Goal: Information Seeking & Learning: Find specific page/section

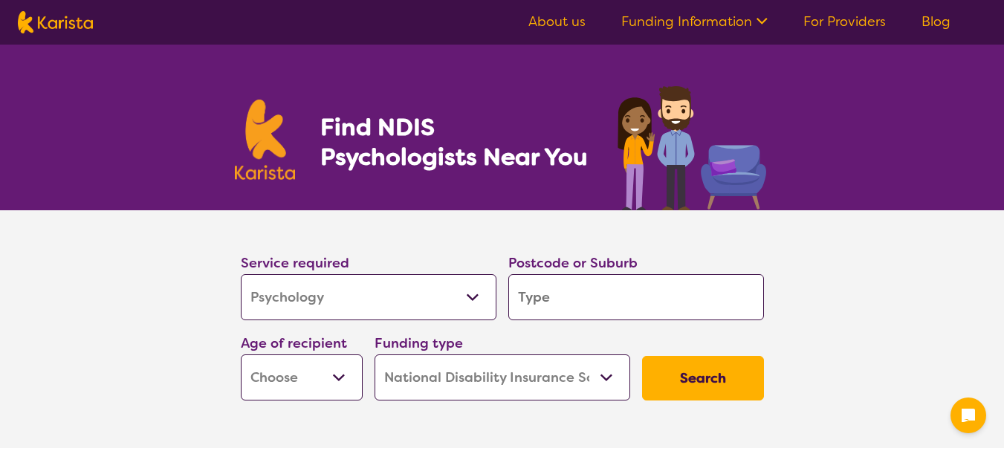
select select "Psychology"
select select "NDIS"
select select "Psychology"
select select "NDIS"
type input "2"
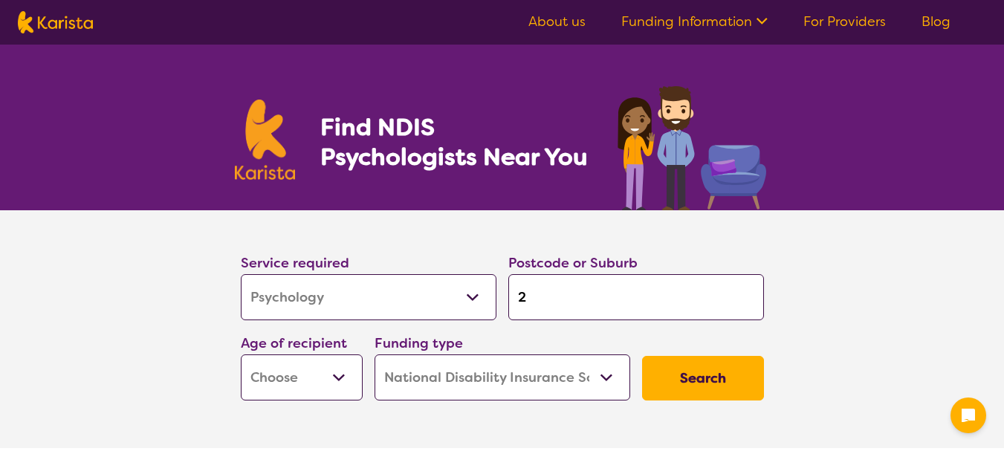
type input "2"
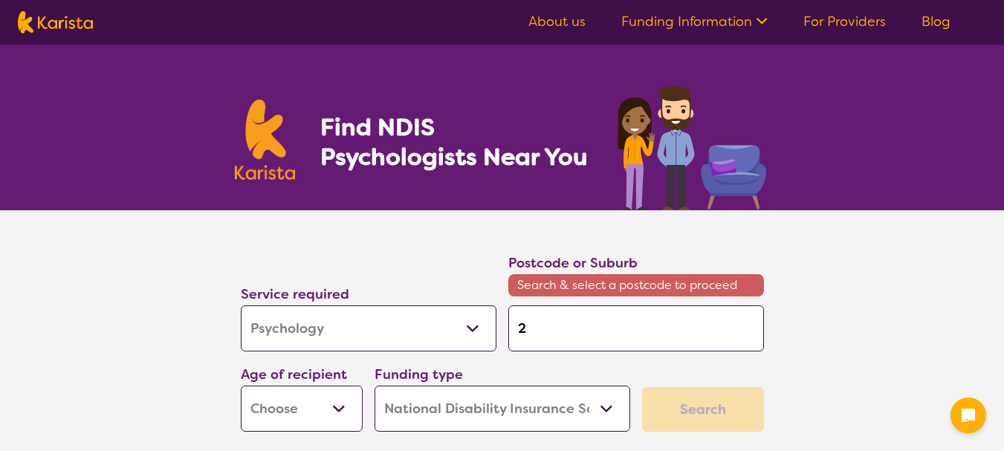
type input "24"
type input "246"
type input "2460"
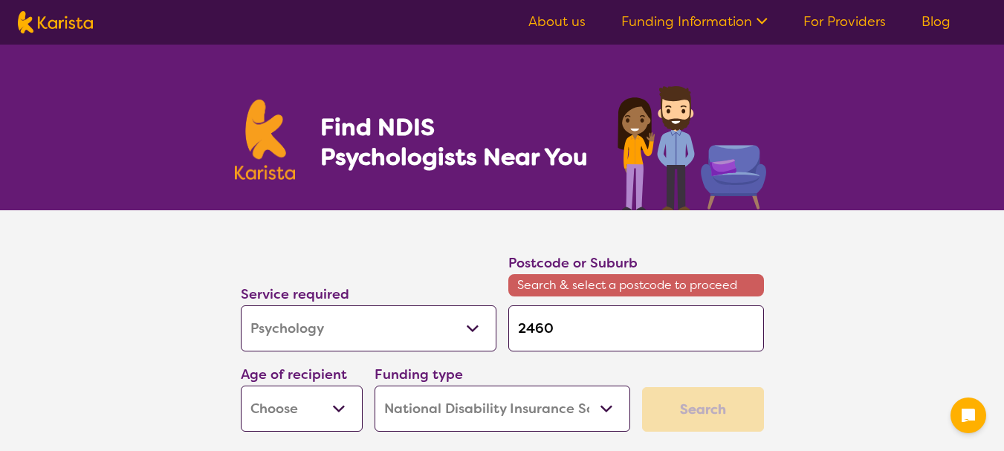
type input "2460"
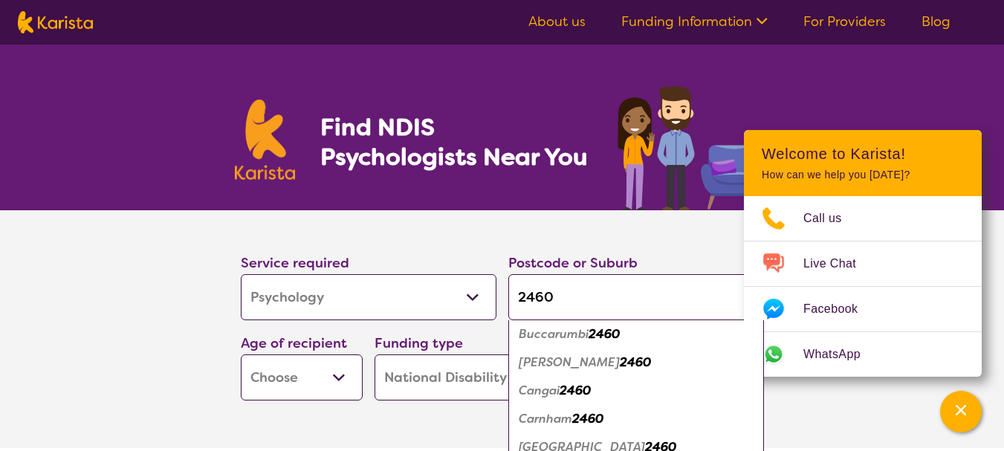
scroll to position [297, 0]
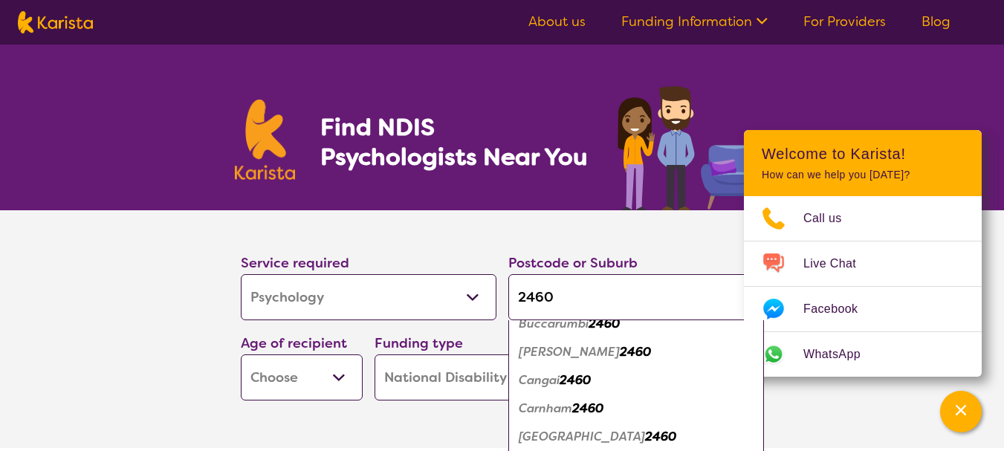
type input "2460"
click at [552, 386] on em "Cangai" at bounding box center [539, 380] width 41 height 16
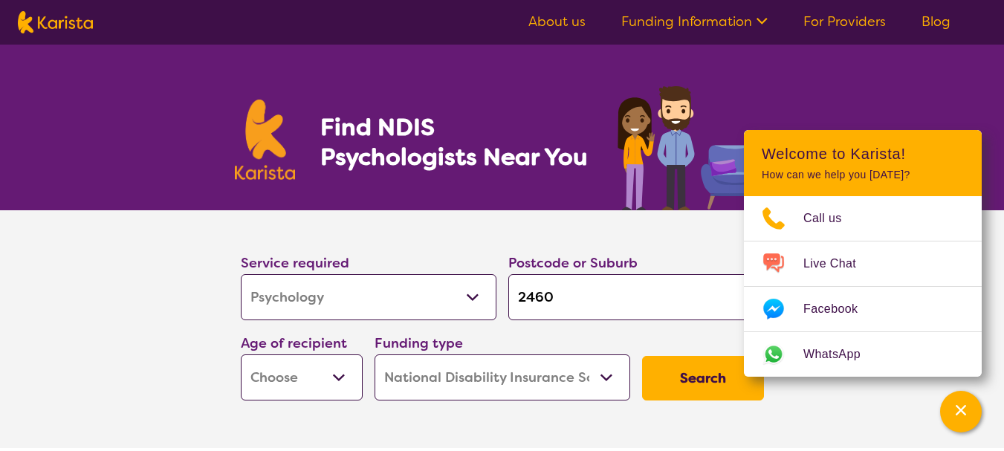
click at [670, 385] on button "Search" at bounding box center [703, 378] width 122 height 45
click at [326, 385] on select "Early Childhood - 0 to 9 Child - 10 to 11 Adolescent - 12 to 17 Adult - 18 to 6…" at bounding box center [302, 378] width 122 height 46
select select "EC"
click at [241, 355] on select "Early Childhood - 0 to 9 Child - 10 to 11 Adolescent - 12 to 17 Adult - 18 to 6…" at bounding box center [302, 378] width 122 height 46
select select "EC"
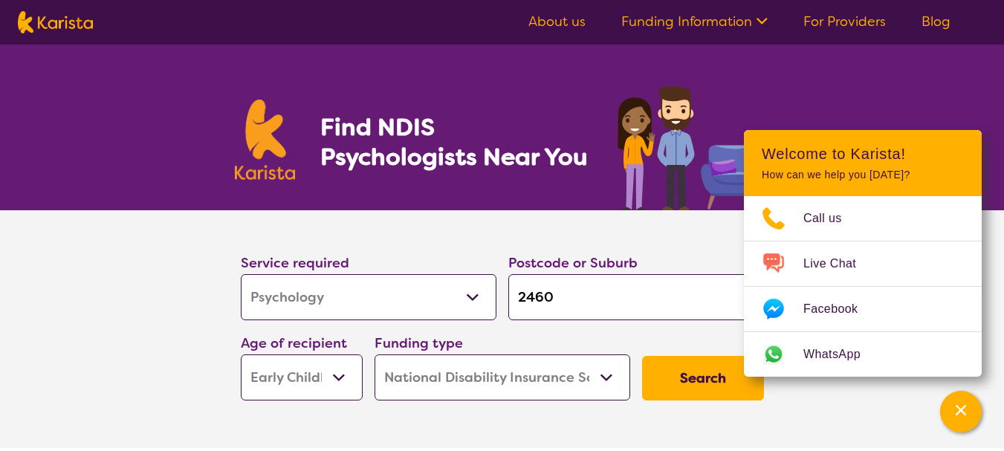
click at [579, 379] on select "Home Care Package (HCP) National Disability Insurance Scheme (NDIS) I don't know" at bounding box center [503, 378] width 256 height 46
select select "i-don-t-know"
click at [375, 355] on select "Home Care Package (HCP) National Disability Insurance Scheme (NDIS) I don't know" at bounding box center [503, 378] width 256 height 46
select select "i-don-t-know"
click at [725, 390] on button "Search" at bounding box center [703, 378] width 122 height 45
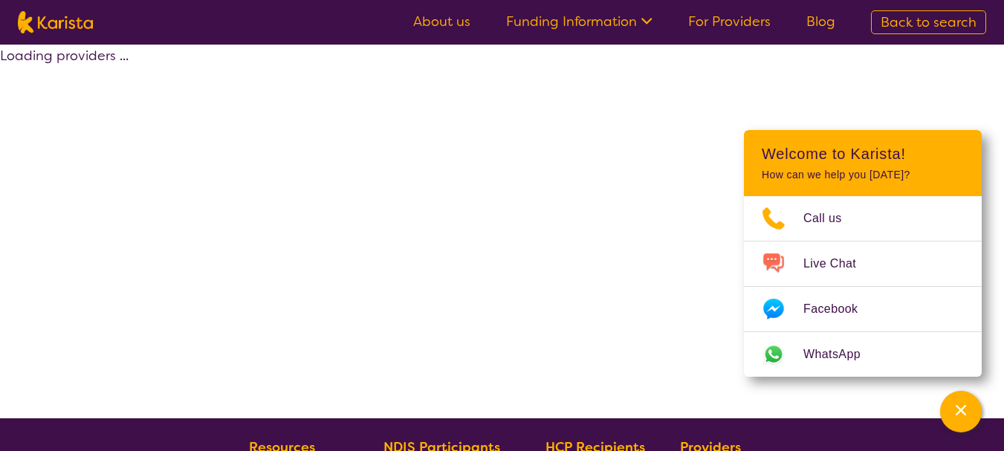
select select "Psychology"
select select "EC"
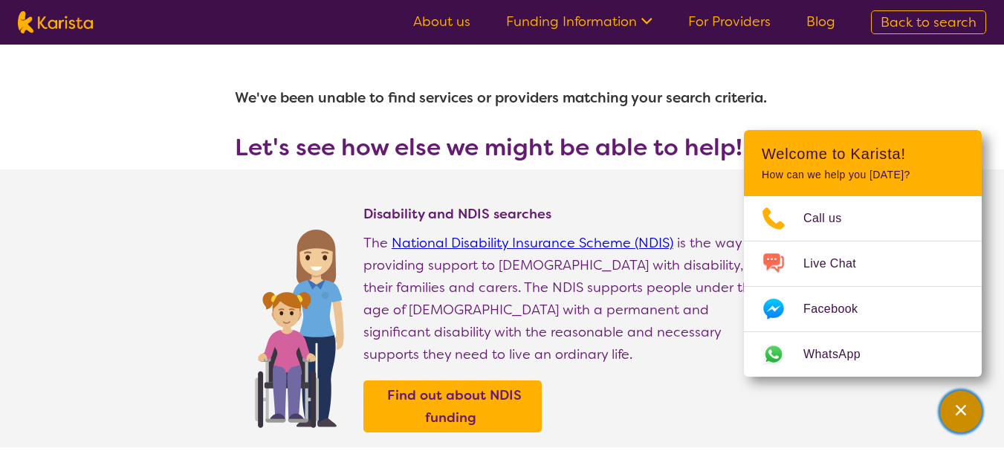
click at [966, 418] on div "Channel Menu" at bounding box center [961, 411] width 30 height 33
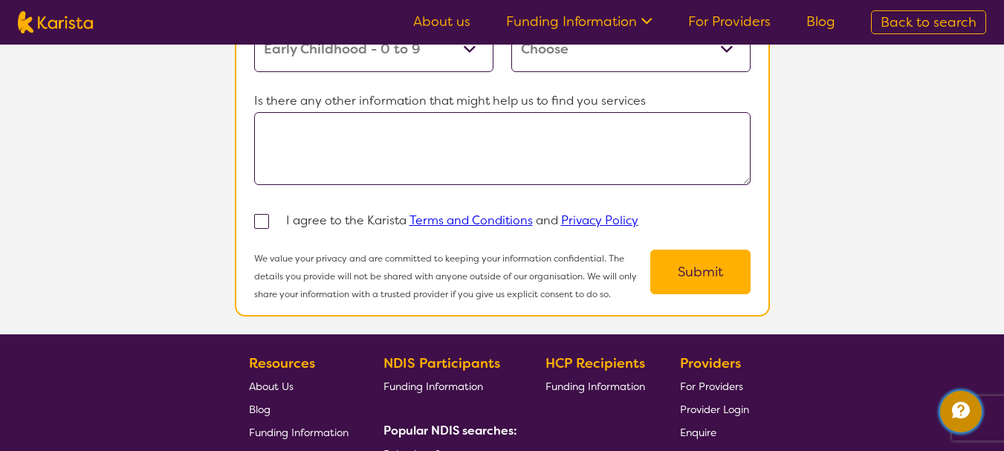
scroll to position [1561, 0]
